Goal: Contribute content

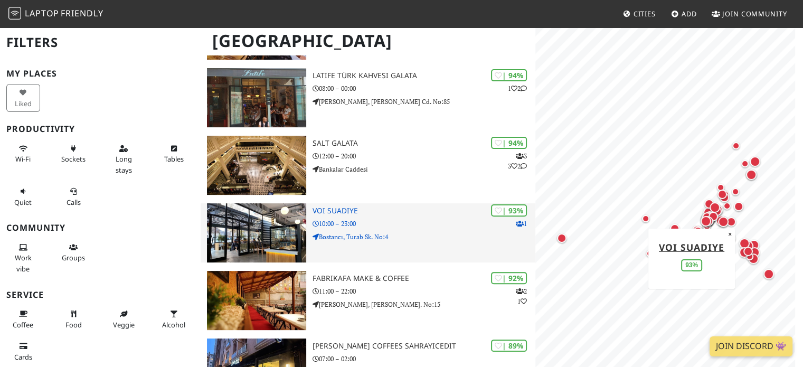
scroll to position [317, 0]
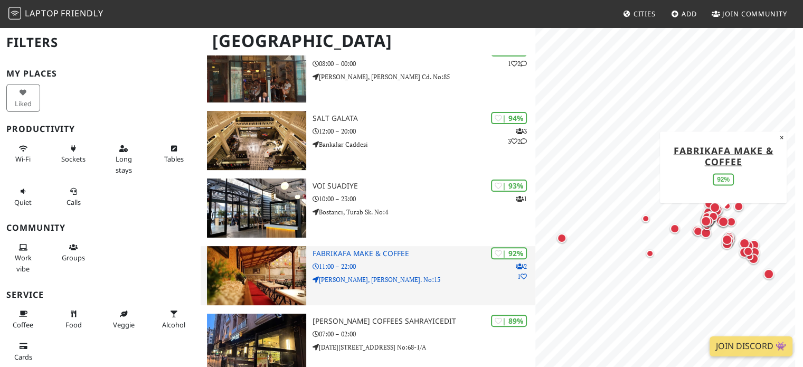
click at [281, 263] on img at bounding box center [256, 275] width 99 height 59
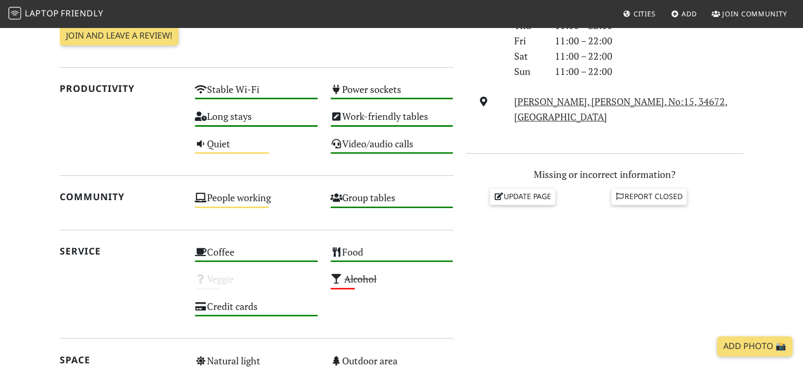
scroll to position [369, 0]
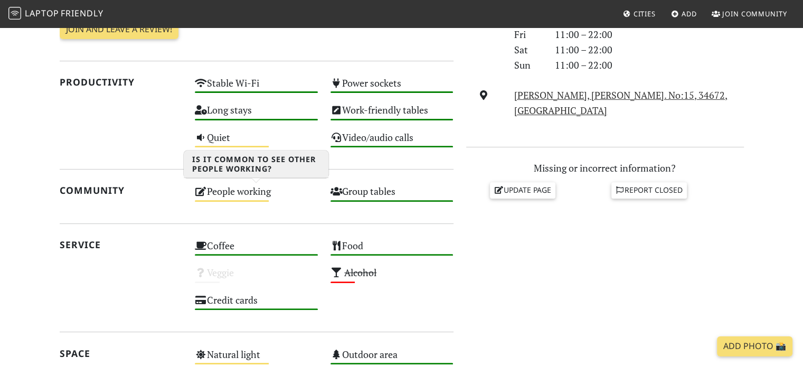
drag, startPoint x: 226, startPoint y: 189, endPoint x: 235, endPoint y: 186, distance: 9.5
click at [226, 189] on div "People working Medium" at bounding box center [256, 196] width 136 height 27
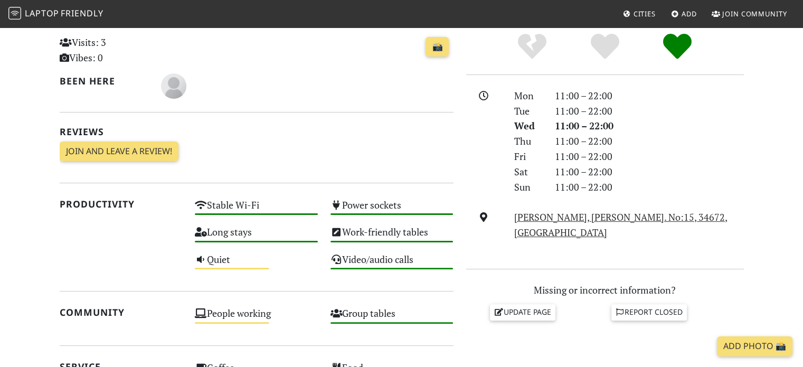
scroll to position [264, 0]
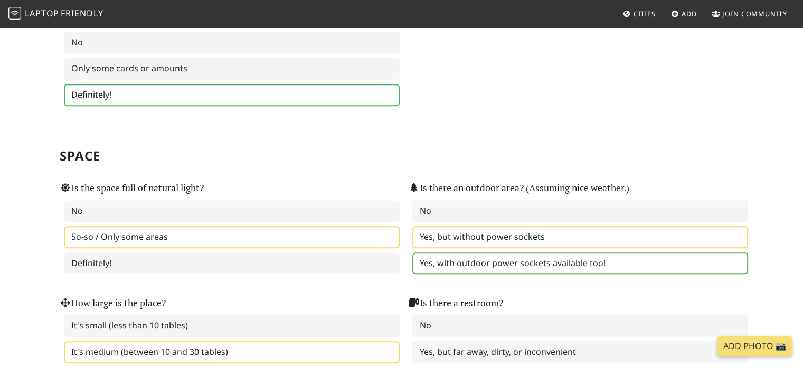
scroll to position [950, 0]
